Goal: Task Accomplishment & Management: Manage account settings

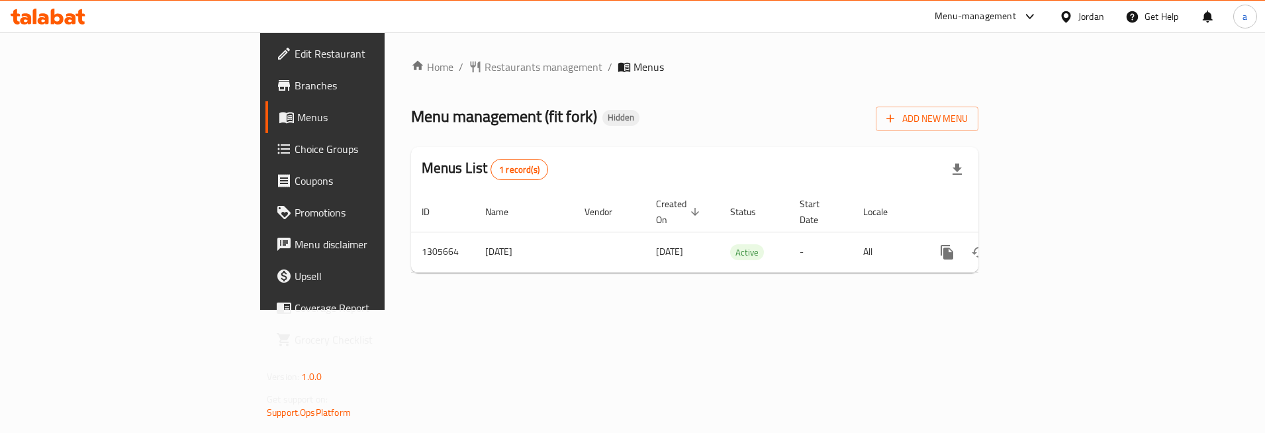
click at [295, 157] on span "Choice Groups" at bounding box center [378, 149] width 166 height 16
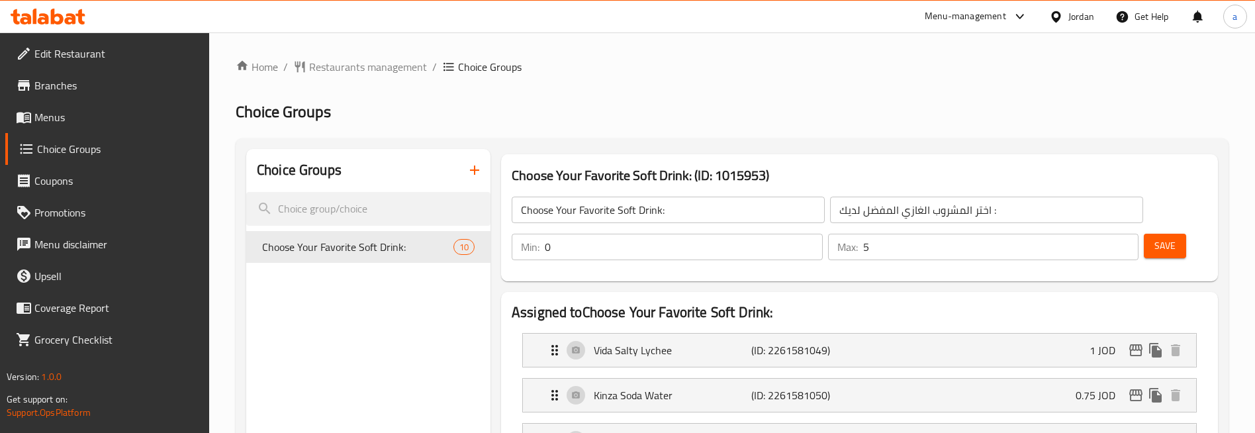
click at [103, 58] on span "Edit Restaurant" at bounding box center [116, 54] width 165 height 16
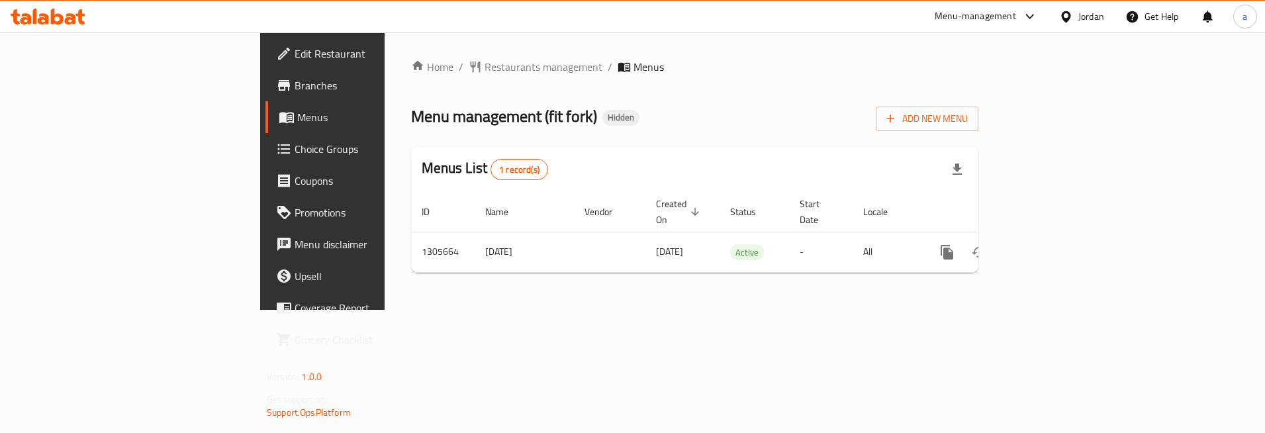
click at [295, 152] on span "Choice Groups" at bounding box center [378, 149] width 166 height 16
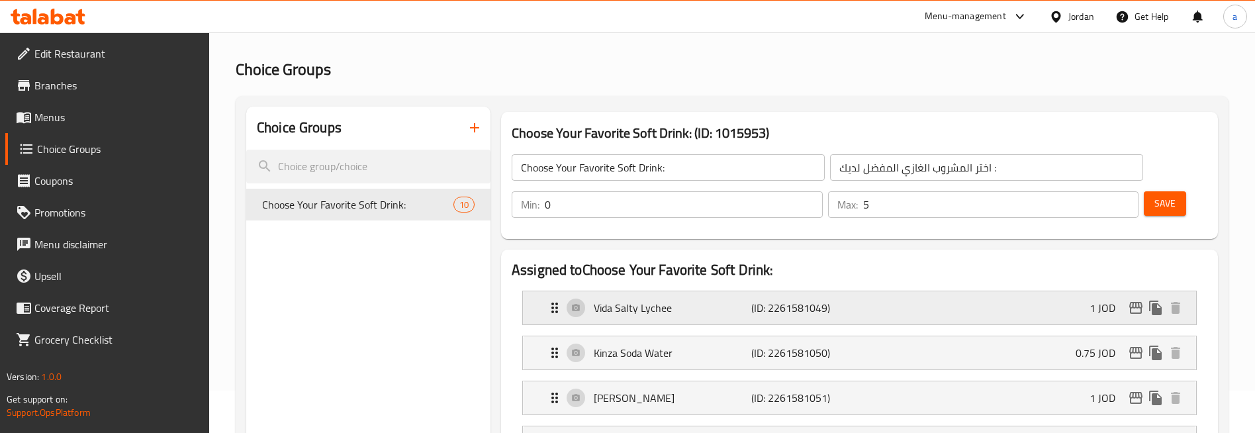
scroll to position [132, 0]
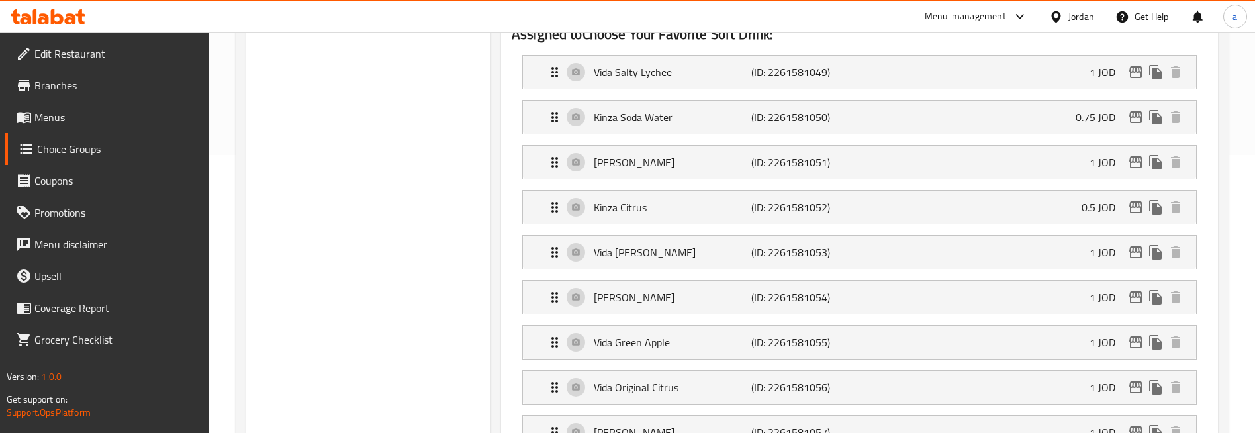
scroll to position [128, 0]
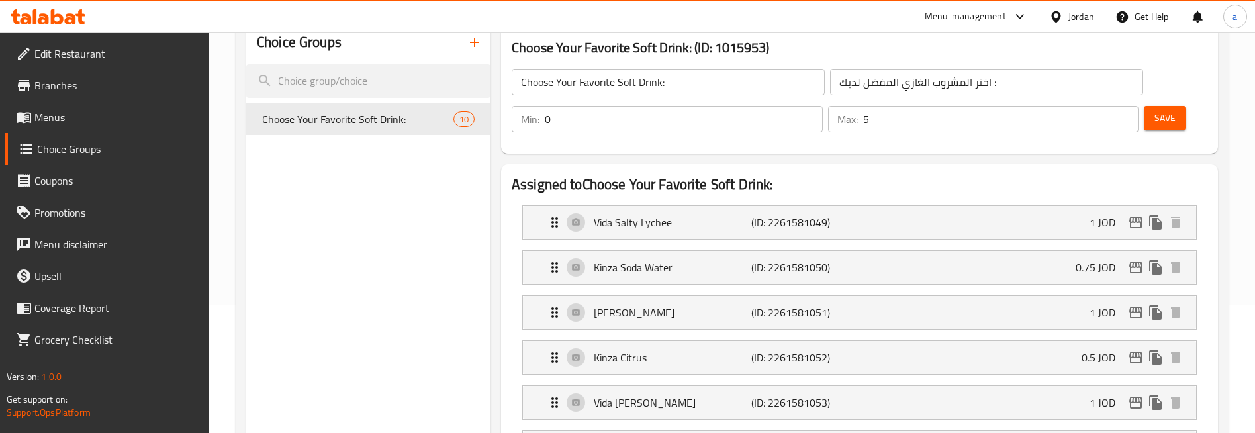
click at [116, 56] on span "Edit Restaurant" at bounding box center [116, 54] width 165 height 16
